Goal: Task Accomplishment & Management: Check status

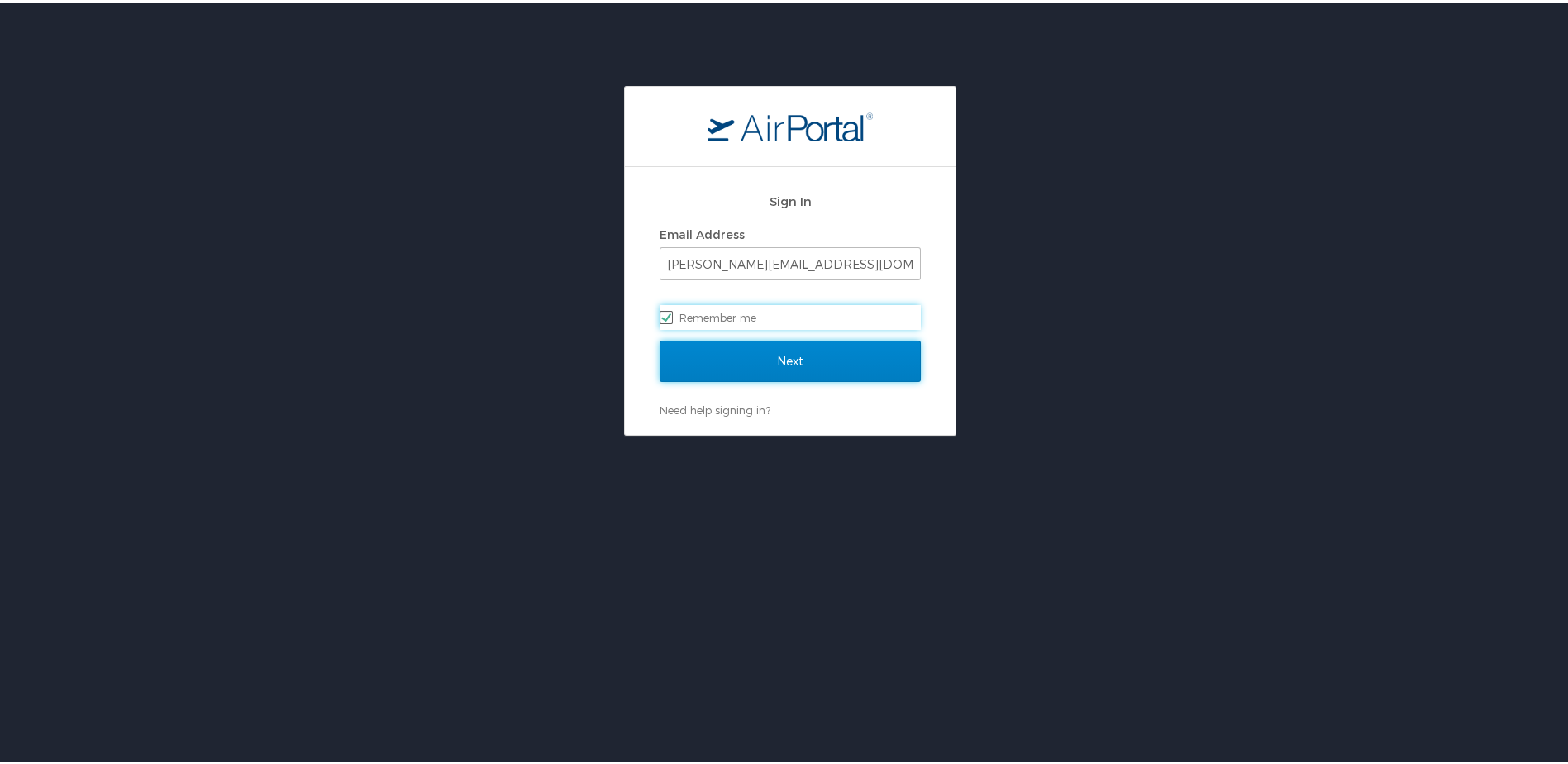
click at [779, 354] on input "Next" at bounding box center [790, 358] width 261 height 42
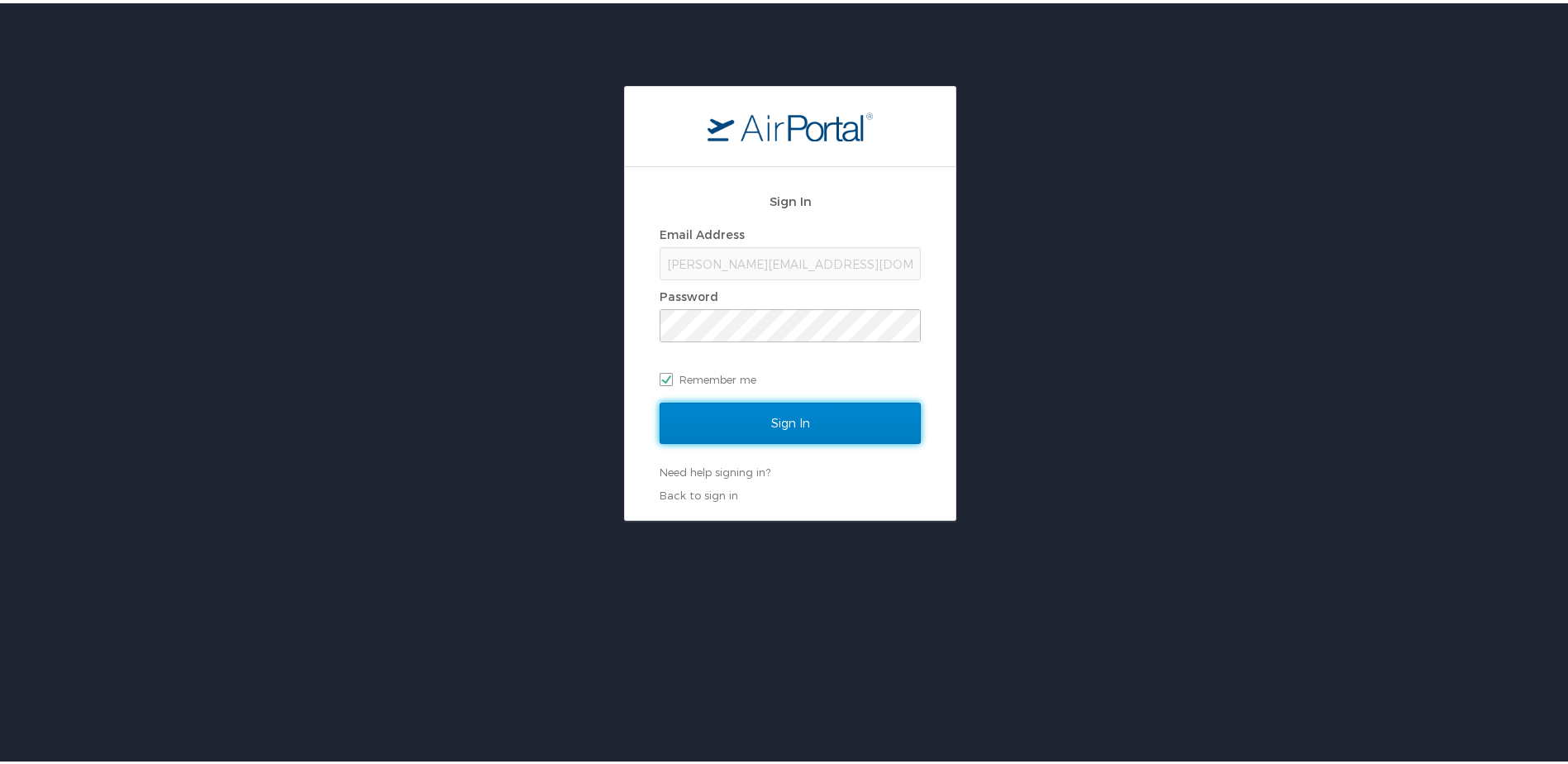
click at [787, 418] on input "Sign In" at bounding box center [790, 420] width 261 height 42
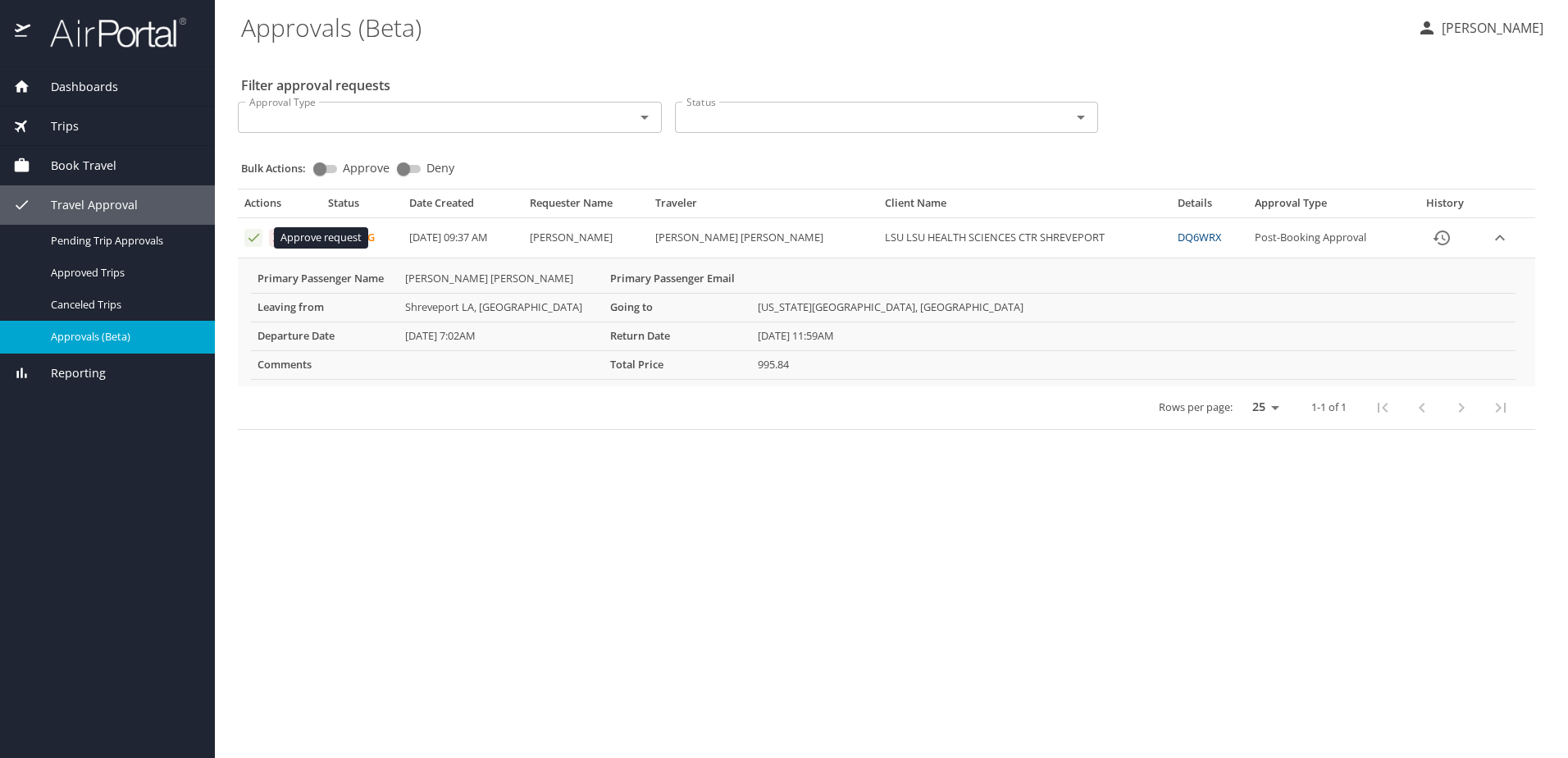
click at [253, 235] on icon "Approval table" at bounding box center [254, 238] width 16 height 16
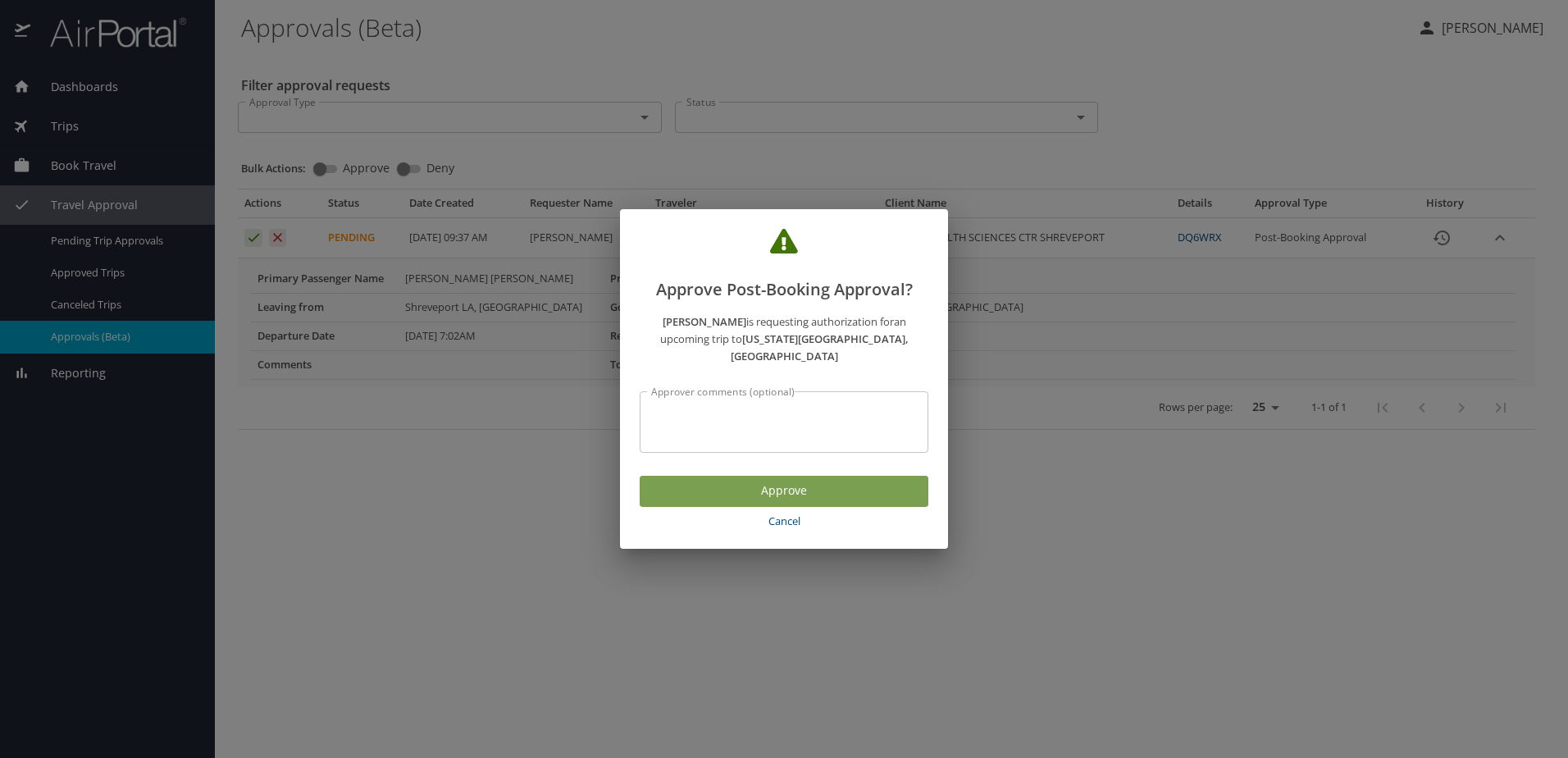
click at [781, 481] on span "Approve" at bounding box center [784, 491] width 263 height 20
